Goal: Learn about a topic: Learn about a topic

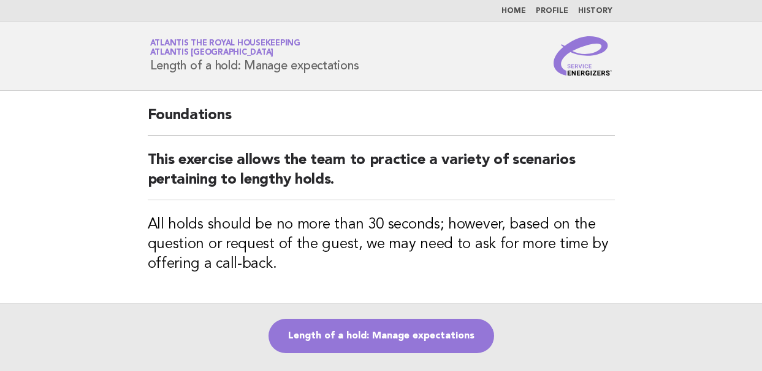
scroll to position [61, 0]
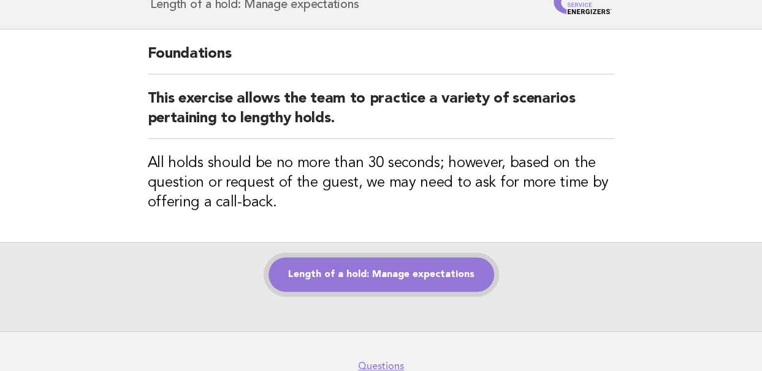
click at [373, 281] on link "Length of a hold: Manage expectations" at bounding box center [382, 274] width 226 height 34
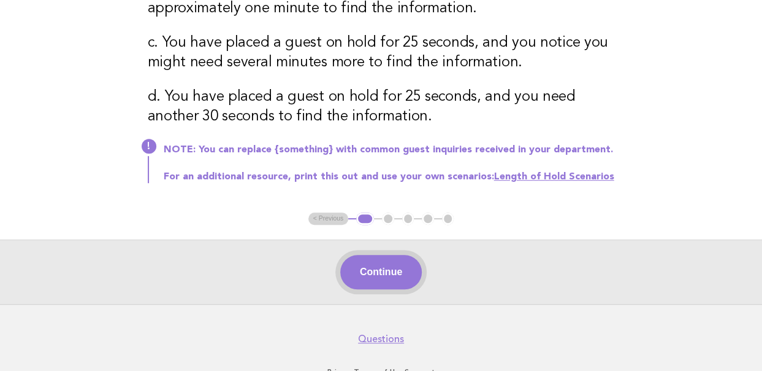
click at [381, 272] on button "Continue" at bounding box center [381, 272] width 82 height 34
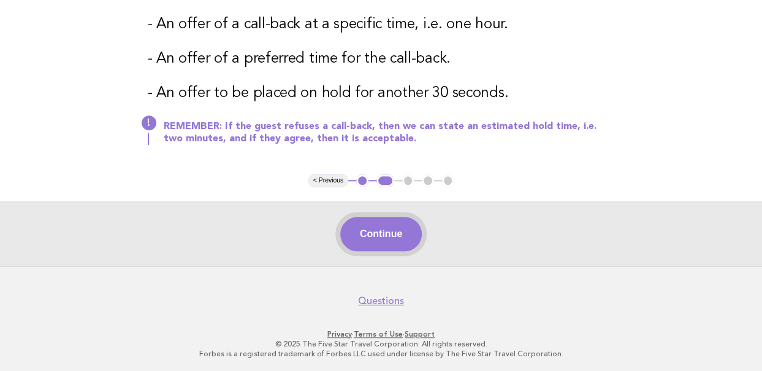
click at [377, 237] on button "Continue" at bounding box center [381, 234] width 82 height 34
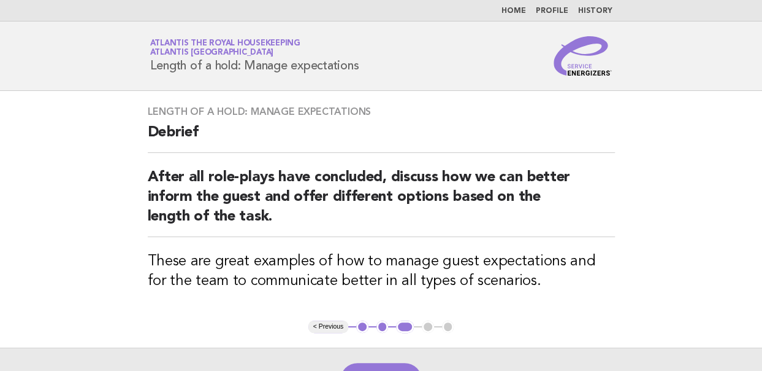
scroll to position [146, 0]
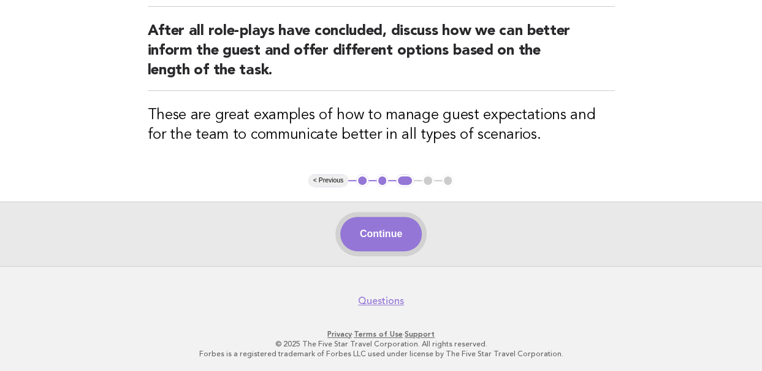
click at [380, 237] on button "Continue" at bounding box center [381, 234] width 82 height 34
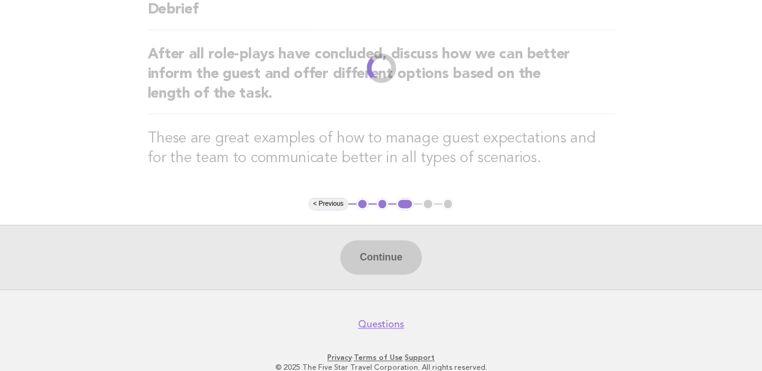
scroll to position [0, 0]
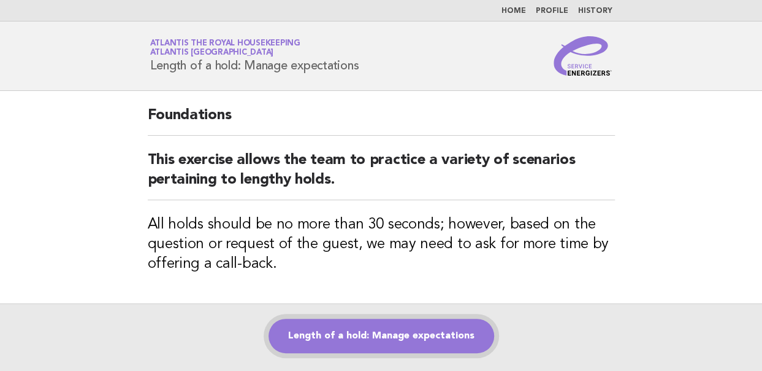
click at [371, 342] on link "Length of a hold: Manage expectations" at bounding box center [382, 335] width 226 height 34
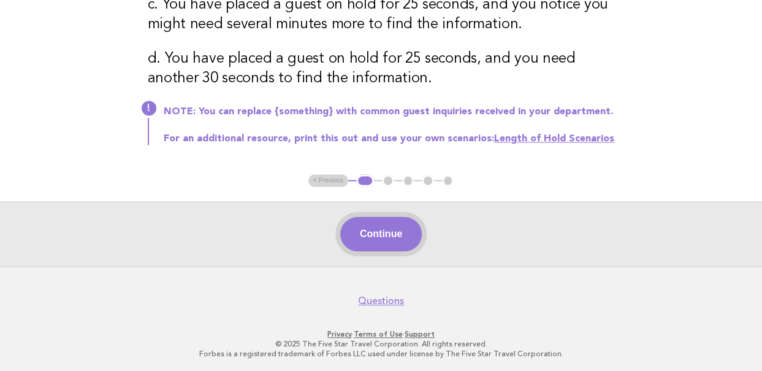
click at [372, 229] on button "Continue" at bounding box center [381, 234] width 82 height 34
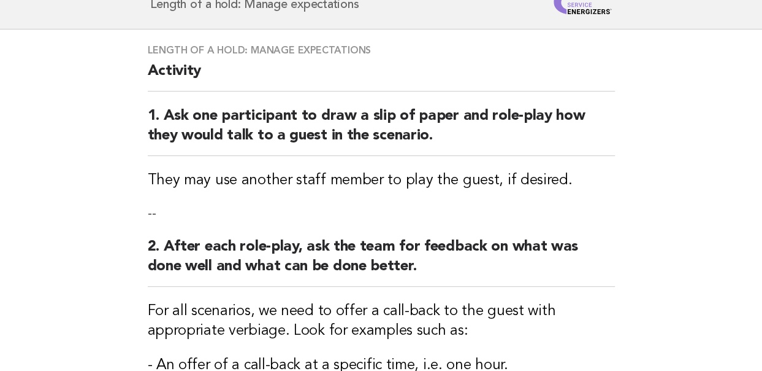
scroll to position [368, 0]
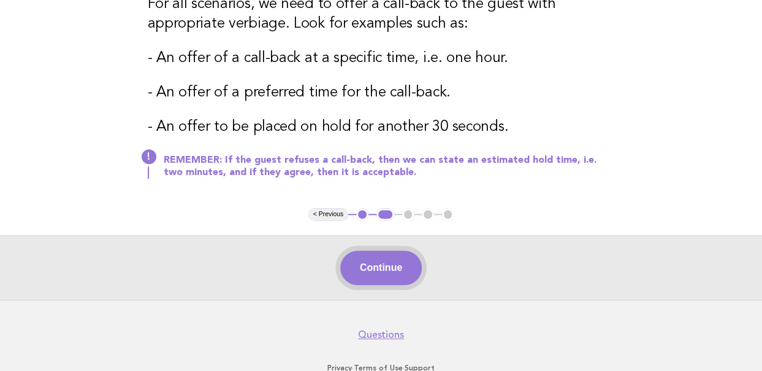
click at [370, 266] on button "Continue" at bounding box center [381, 267] width 82 height 34
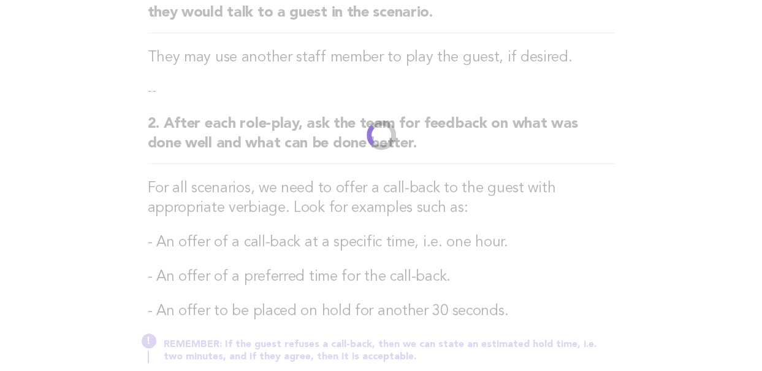
scroll to position [0, 0]
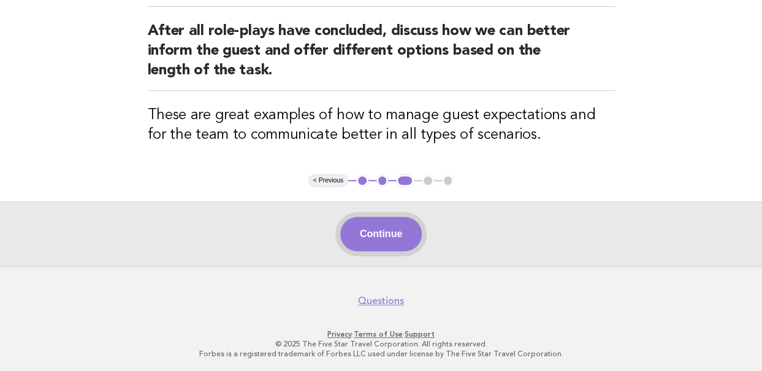
click at [383, 229] on button "Continue" at bounding box center [381, 234] width 82 height 34
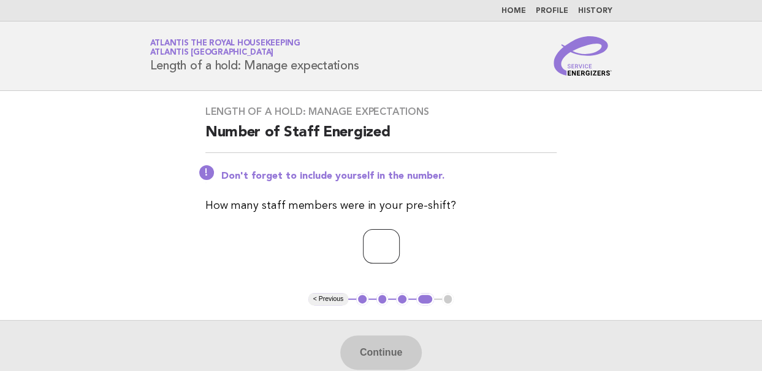
click at [366, 250] on input "number" at bounding box center [381, 246] width 37 height 34
type input "**"
click at [380, 353] on button "Continue" at bounding box center [381, 352] width 82 height 34
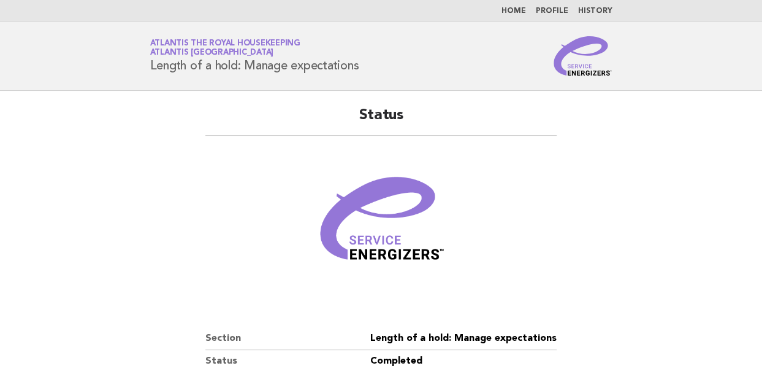
scroll to position [209, 0]
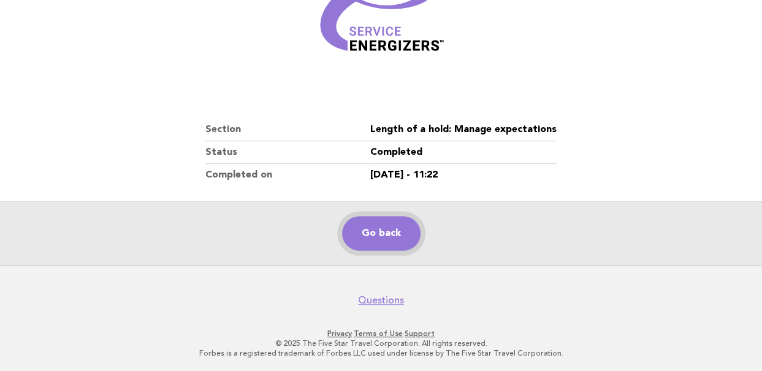
click at [390, 237] on link "Go back" at bounding box center [381, 233] width 79 height 34
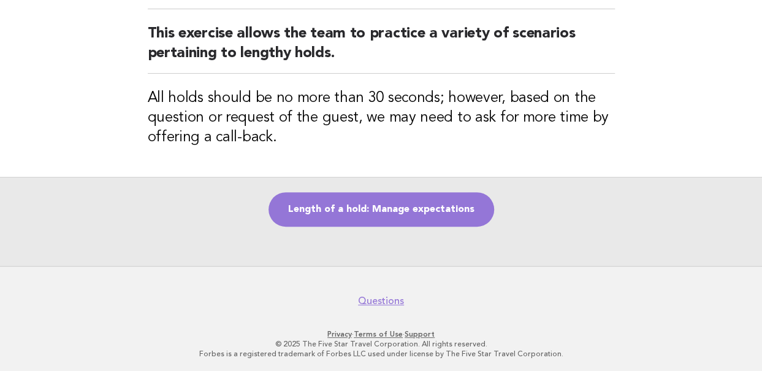
scroll to position [127, 0]
click at [359, 211] on link "Length of a hold: Manage expectations" at bounding box center [382, 208] width 226 height 34
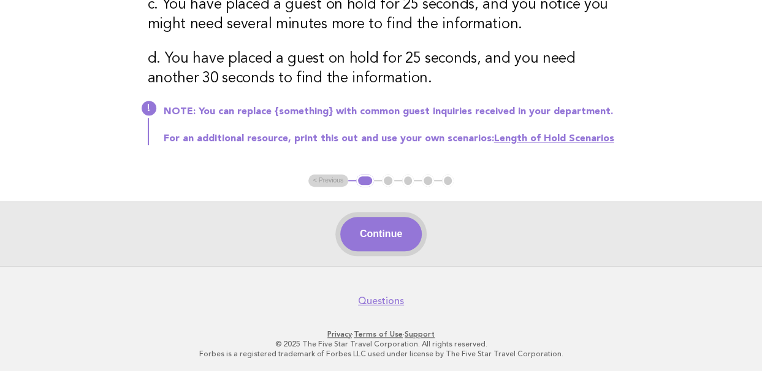
click at [368, 234] on button "Continue" at bounding box center [381, 234] width 82 height 34
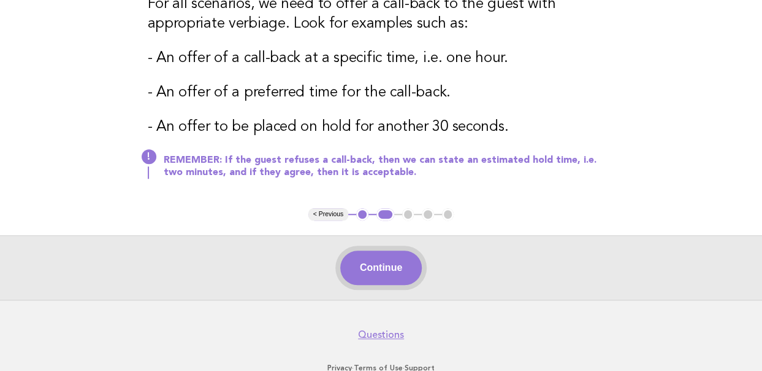
click at [373, 264] on button "Continue" at bounding box center [381, 267] width 82 height 34
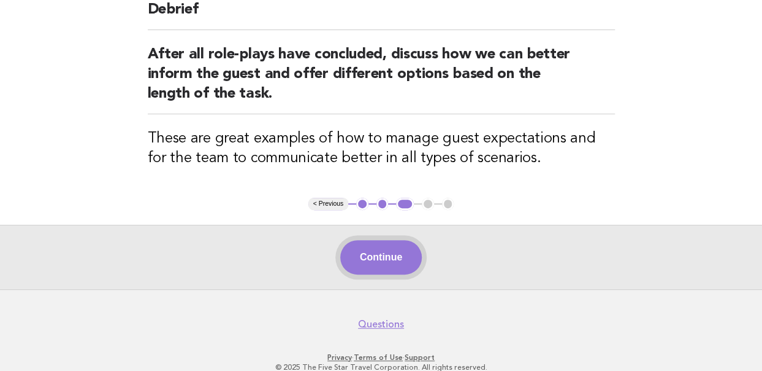
click at [384, 259] on button "Continue" at bounding box center [381, 257] width 82 height 34
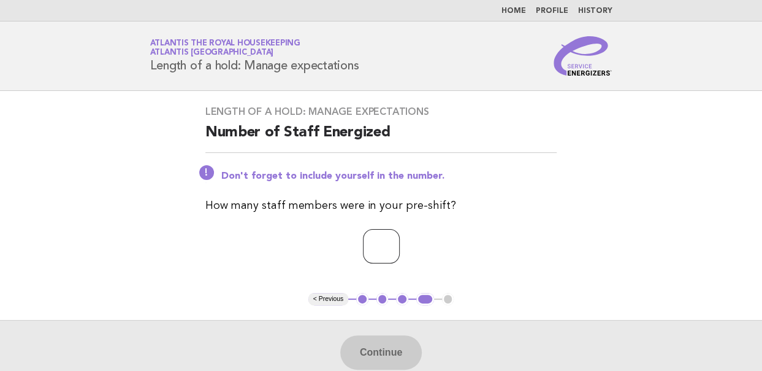
click at [363, 241] on input "number" at bounding box center [381, 246] width 37 height 34
type input "**"
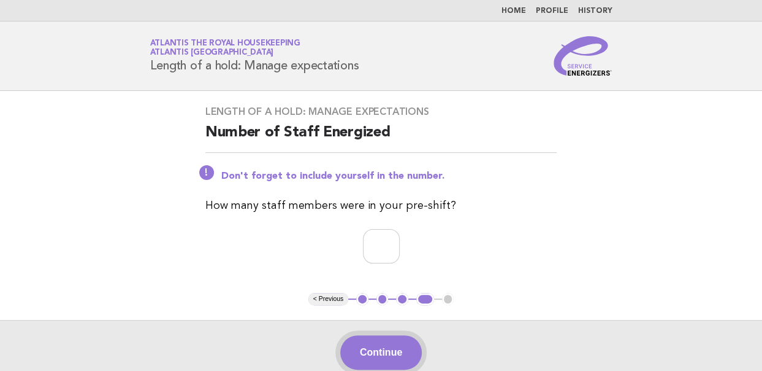
click at [396, 351] on button "Continue" at bounding box center [381, 352] width 82 height 34
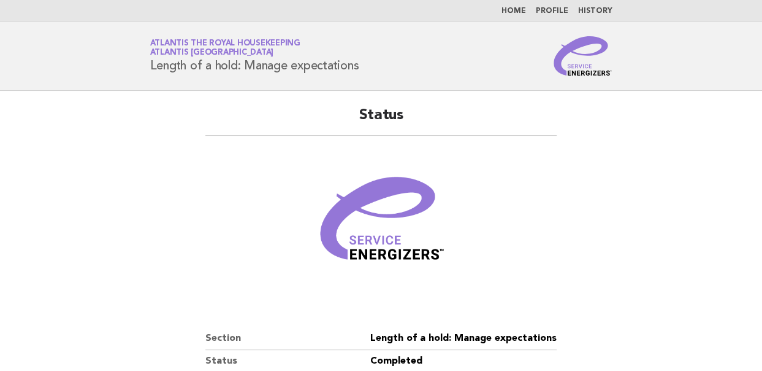
scroll to position [209, 0]
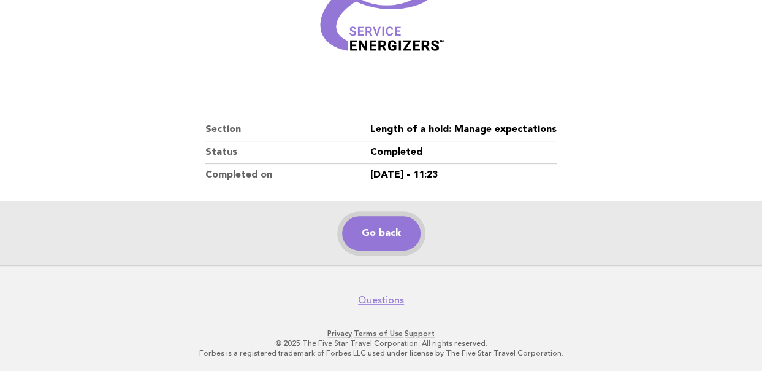
click at [401, 239] on link "Go back" at bounding box center [381, 233] width 79 height 34
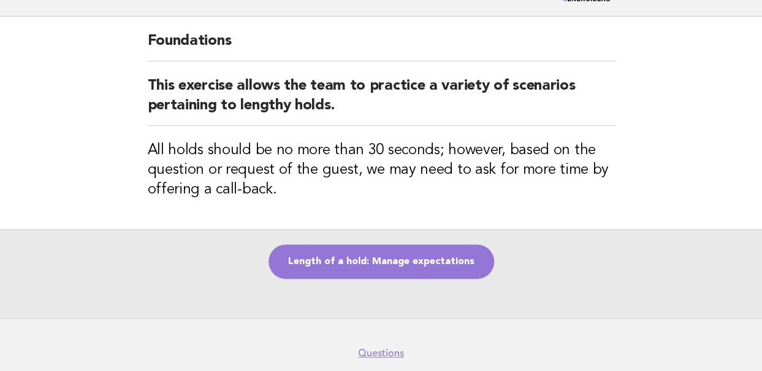
scroll to position [127, 0]
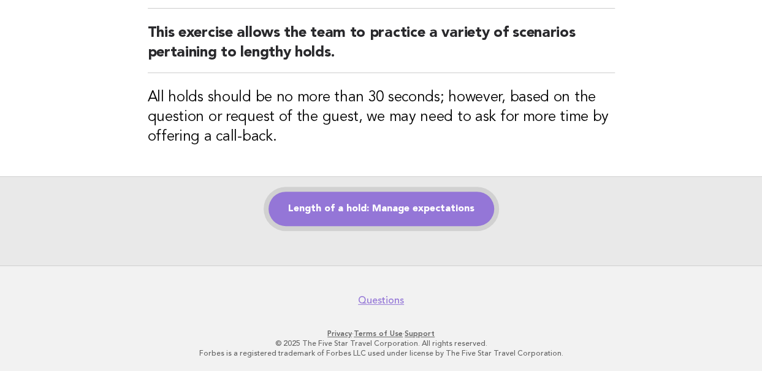
click at [359, 210] on link "Length of a hold: Manage expectations" at bounding box center [382, 208] width 226 height 34
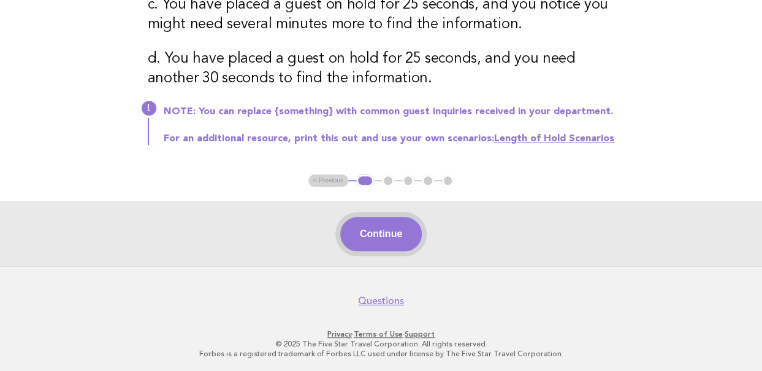
click at [378, 235] on button "Continue" at bounding box center [381, 234] width 82 height 34
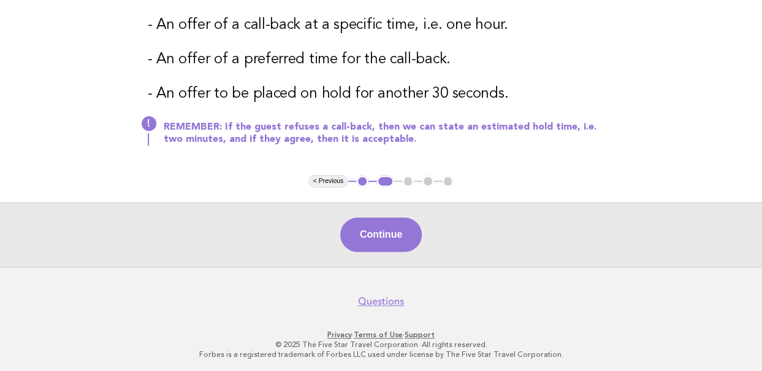
scroll to position [402, 0]
click at [383, 240] on button "Continue" at bounding box center [381, 234] width 82 height 34
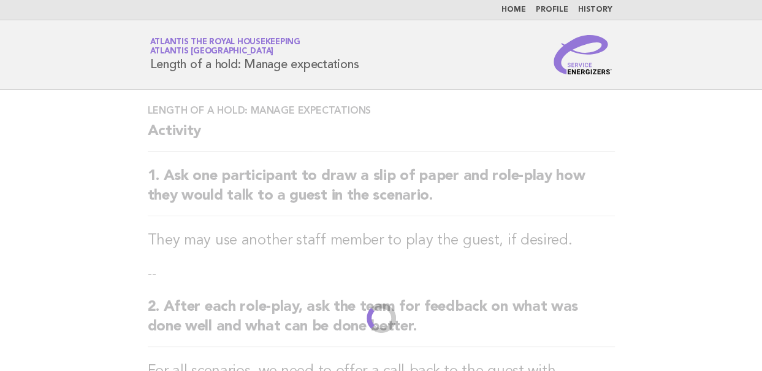
scroll to position [0, 0]
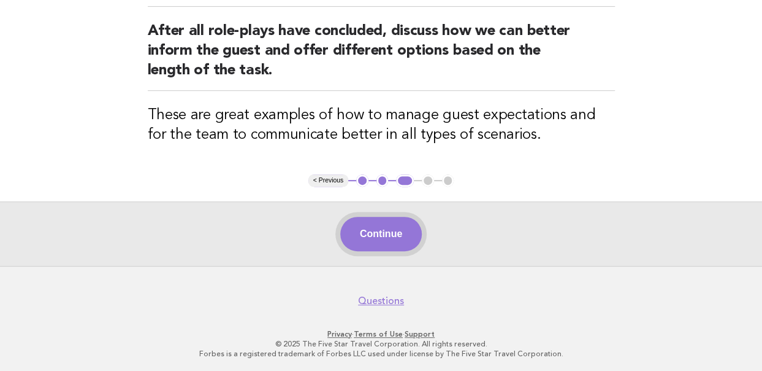
click at [362, 225] on button "Continue" at bounding box center [381, 234] width 82 height 34
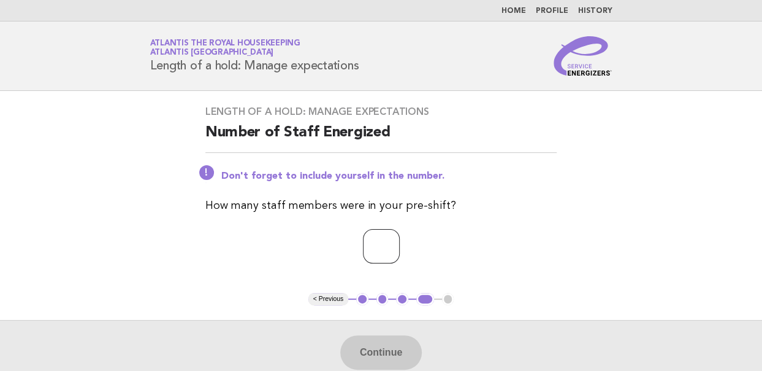
click at [375, 251] on input "number" at bounding box center [381, 246] width 37 height 34
type input "**"
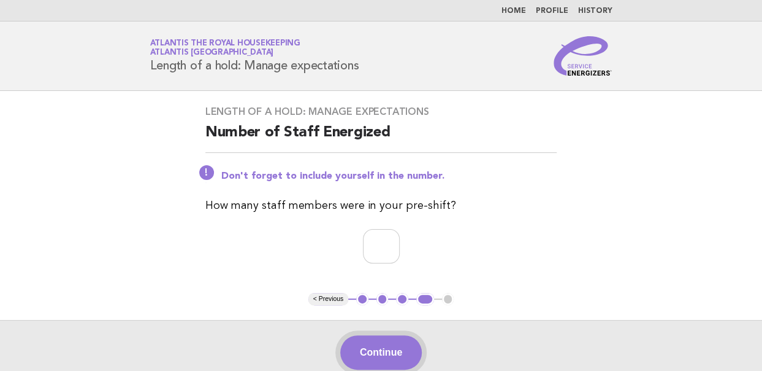
click at [377, 350] on button "Continue" at bounding box center [381, 352] width 82 height 34
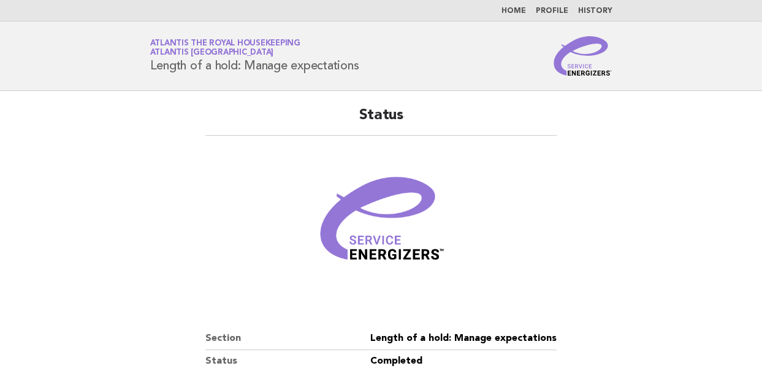
scroll to position [209, 0]
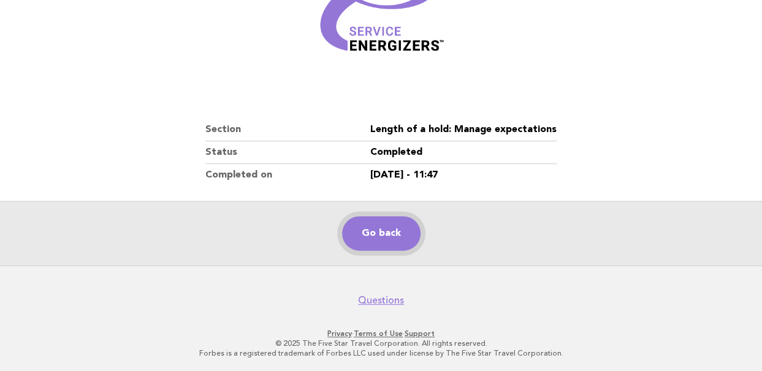
click at [380, 231] on link "Go back" at bounding box center [381, 233] width 79 height 34
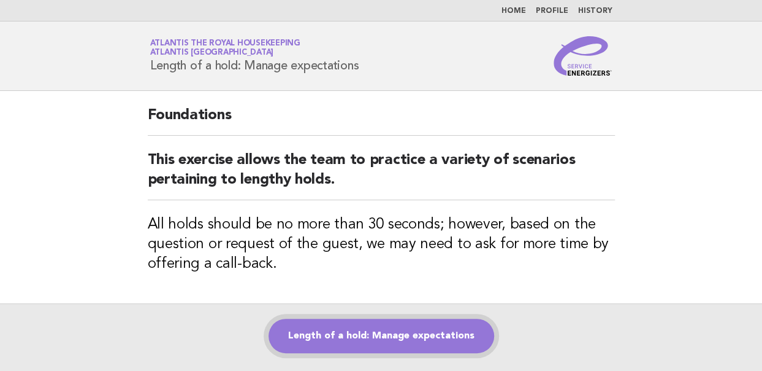
click at [386, 328] on link "Length of a hold: Manage expectations" at bounding box center [382, 335] width 226 height 34
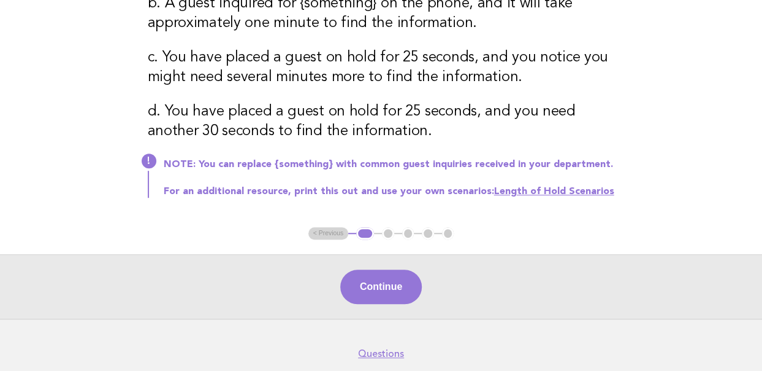
scroll to position [307, 0]
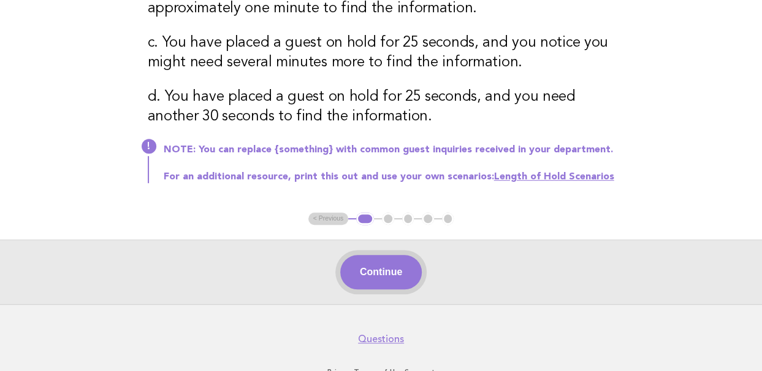
click at [379, 269] on button "Continue" at bounding box center [381, 272] width 82 height 34
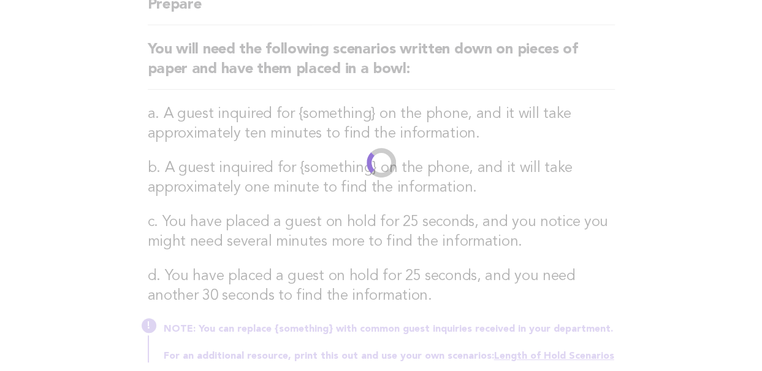
scroll to position [0, 0]
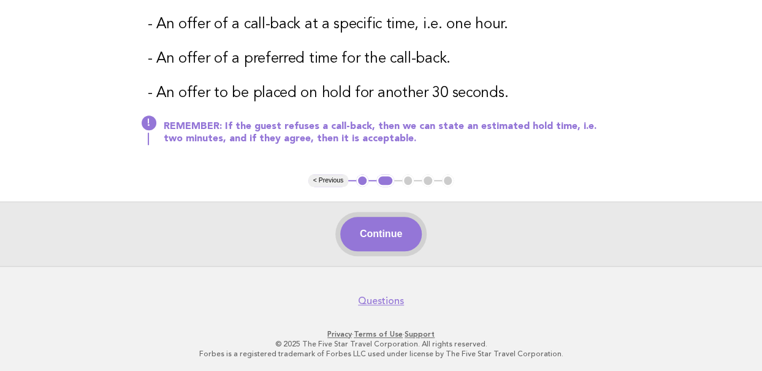
click at [372, 226] on button "Continue" at bounding box center [381, 234] width 82 height 34
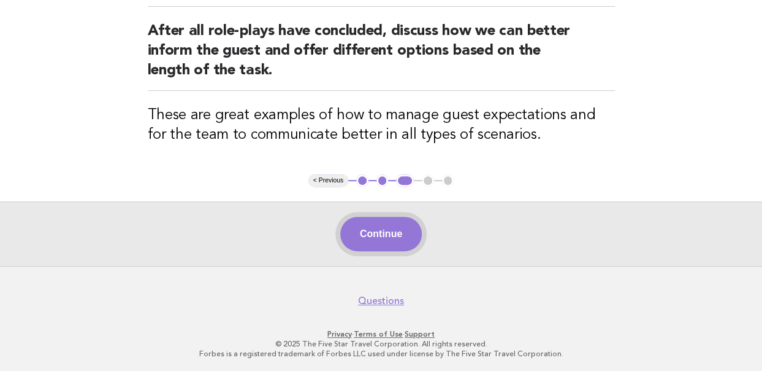
click at [390, 230] on button "Continue" at bounding box center [381, 234] width 82 height 34
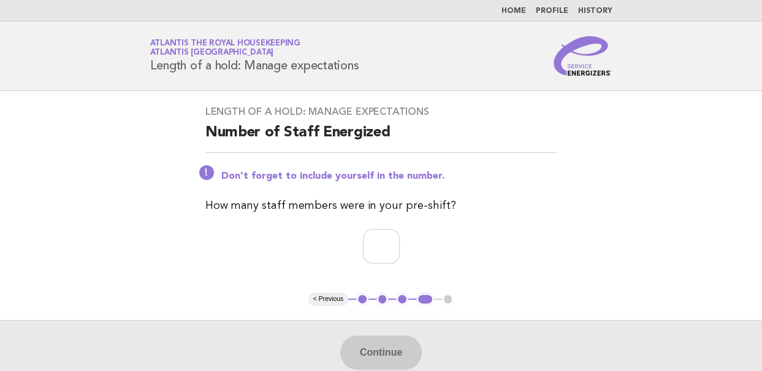
scroll to position [61, 0]
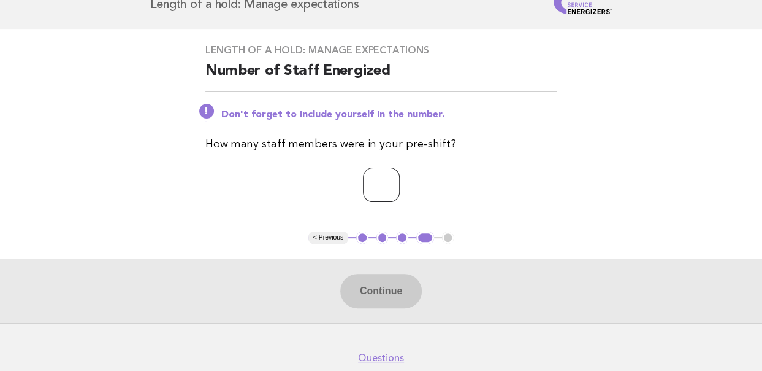
click at [363, 187] on input "number" at bounding box center [381, 184] width 37 height 34
type input "**"
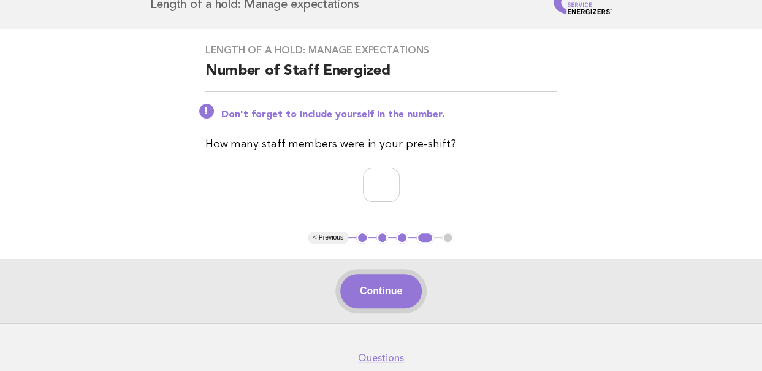
click at [391, 286] on button "Continue" at bounding box center [381, 291] width 82 height 34
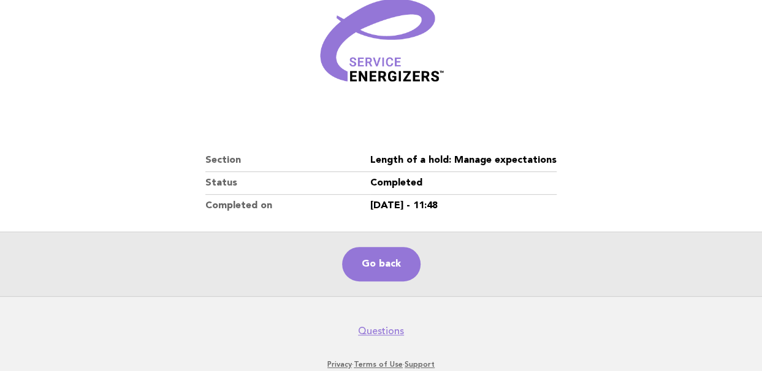
scroll to position [209, 0]
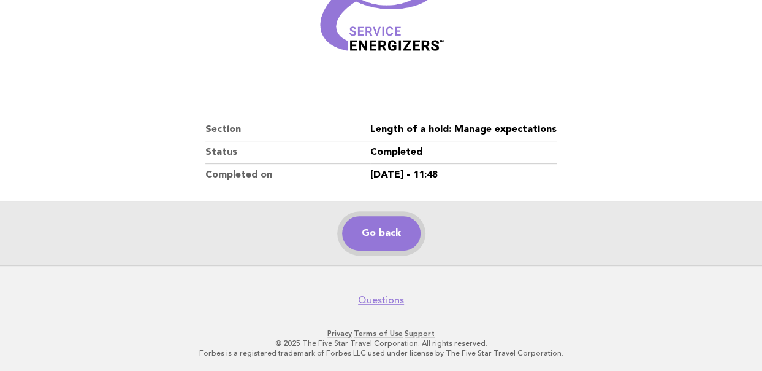
click at [370, 224] on link "Go back" at bounding box center [381, 233] width 79 height 34
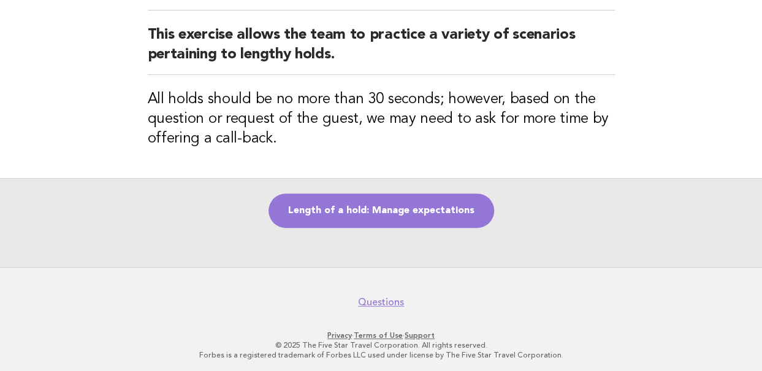
scroll to position [127, 0]
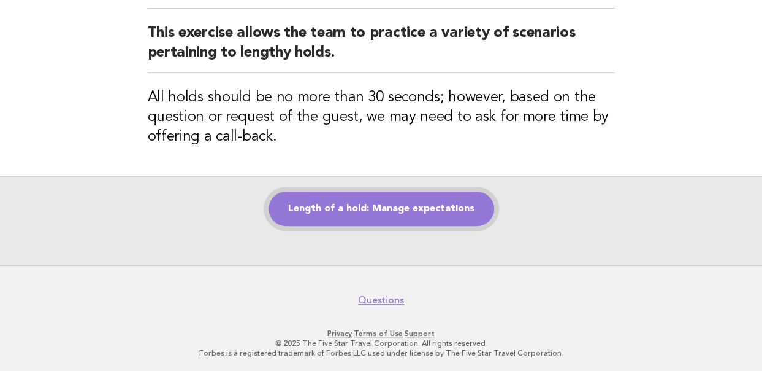
click at [374, 212] on link "Length of a hold: Manage expectations" at bounding box center [382, 208] width 226 height 34
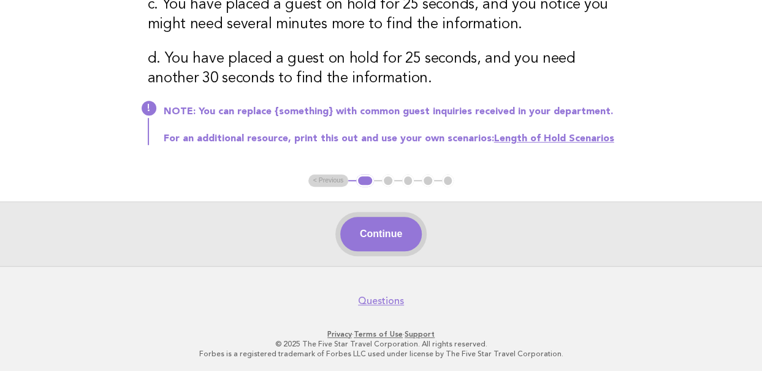
click at [369, 237] on button "Continue" at bounding box center [381, 234] width 82 height 34
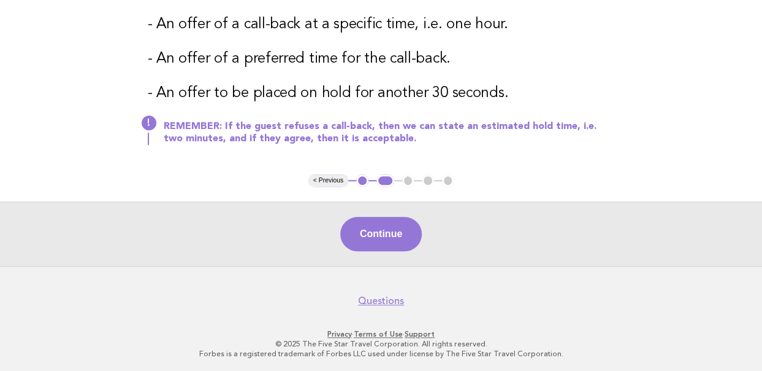
click at [369, 237] on button "Continue" at bounding box center [381, 234] width 82 height 34
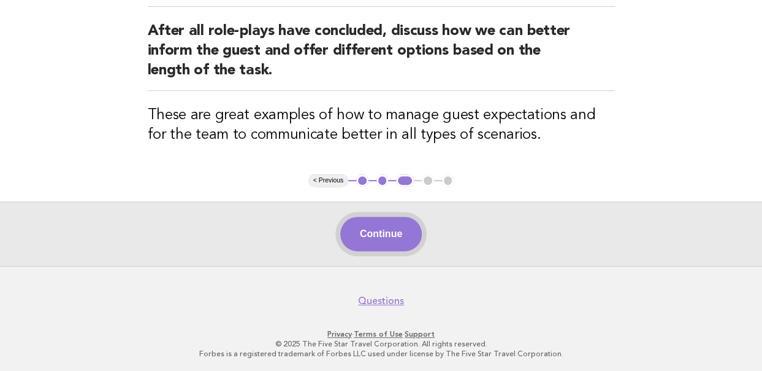
click at [360, 228] on button "Continue" at bounding box center [381, 234] width 82 height 34
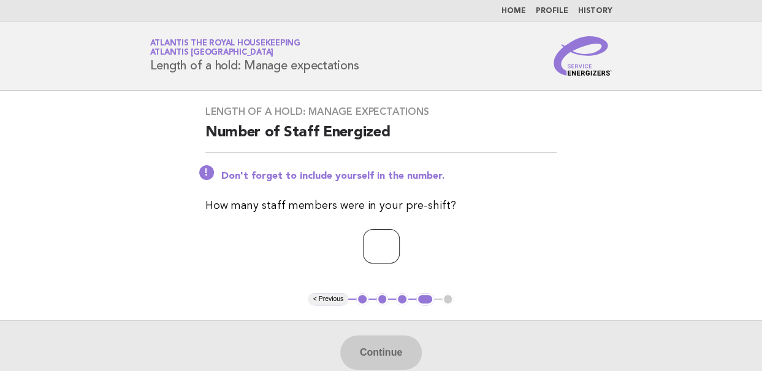
click at [374, 249] on input "number" at bounding box center [381, 246] width 37 height 34
type input "*"
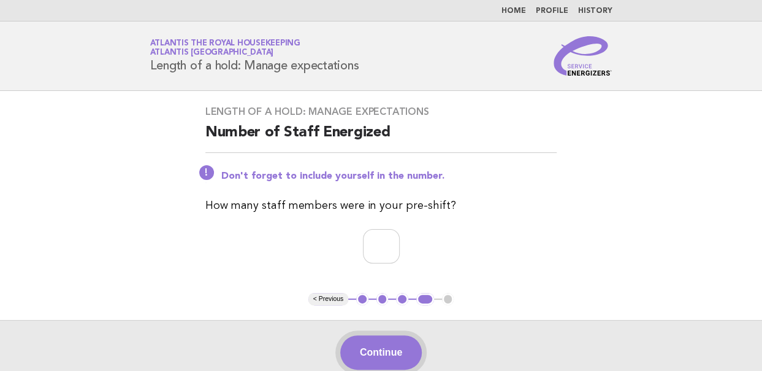
click at [369, 345] on button "Continue" at bounding box center [381, 352] width 82 height 34
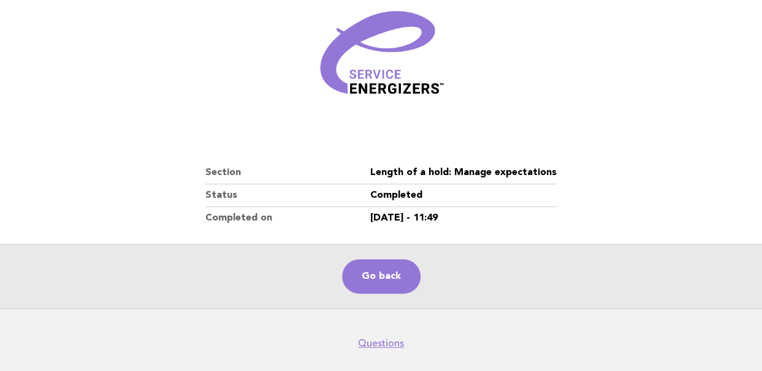
scroll to position [209, 0]
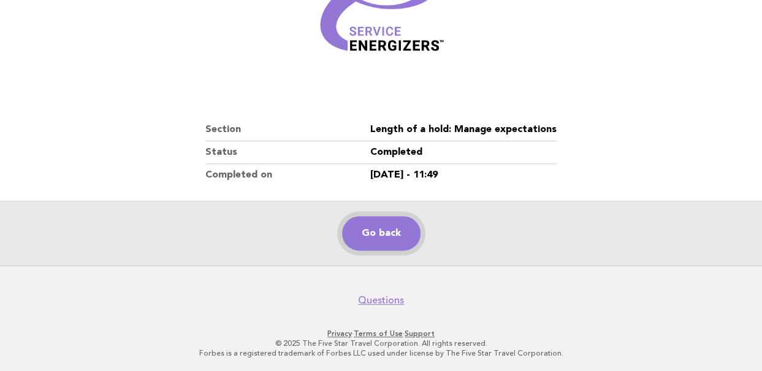
click at [371, 234] on link "Go back" at bounding box center [381, 233] width 79 height 34
